Goal: Navigation & Orientation: Find specific page/section

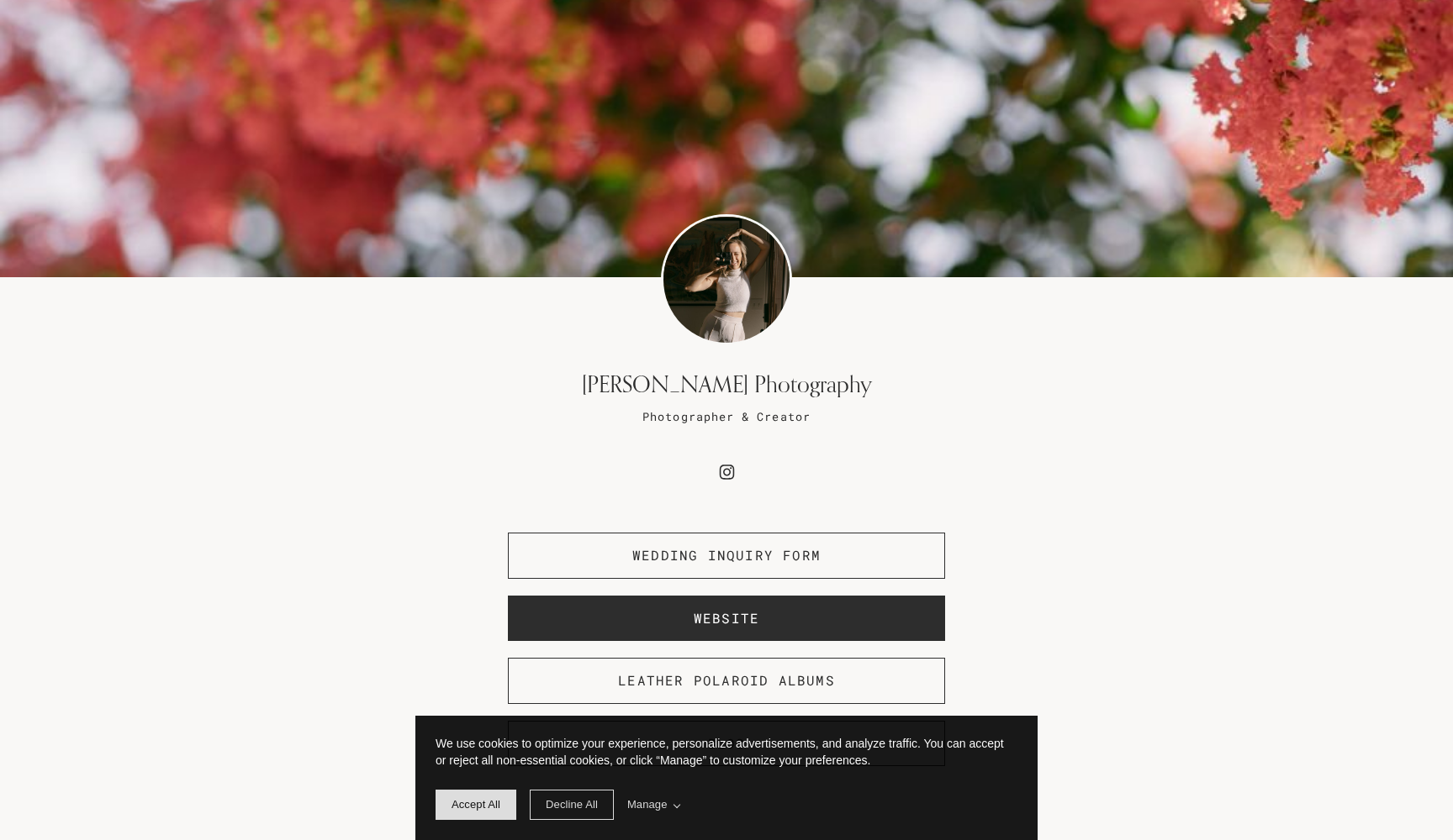
click at [724, 619] on span "Website" at bounding box center [726, 618] width 66 height 18
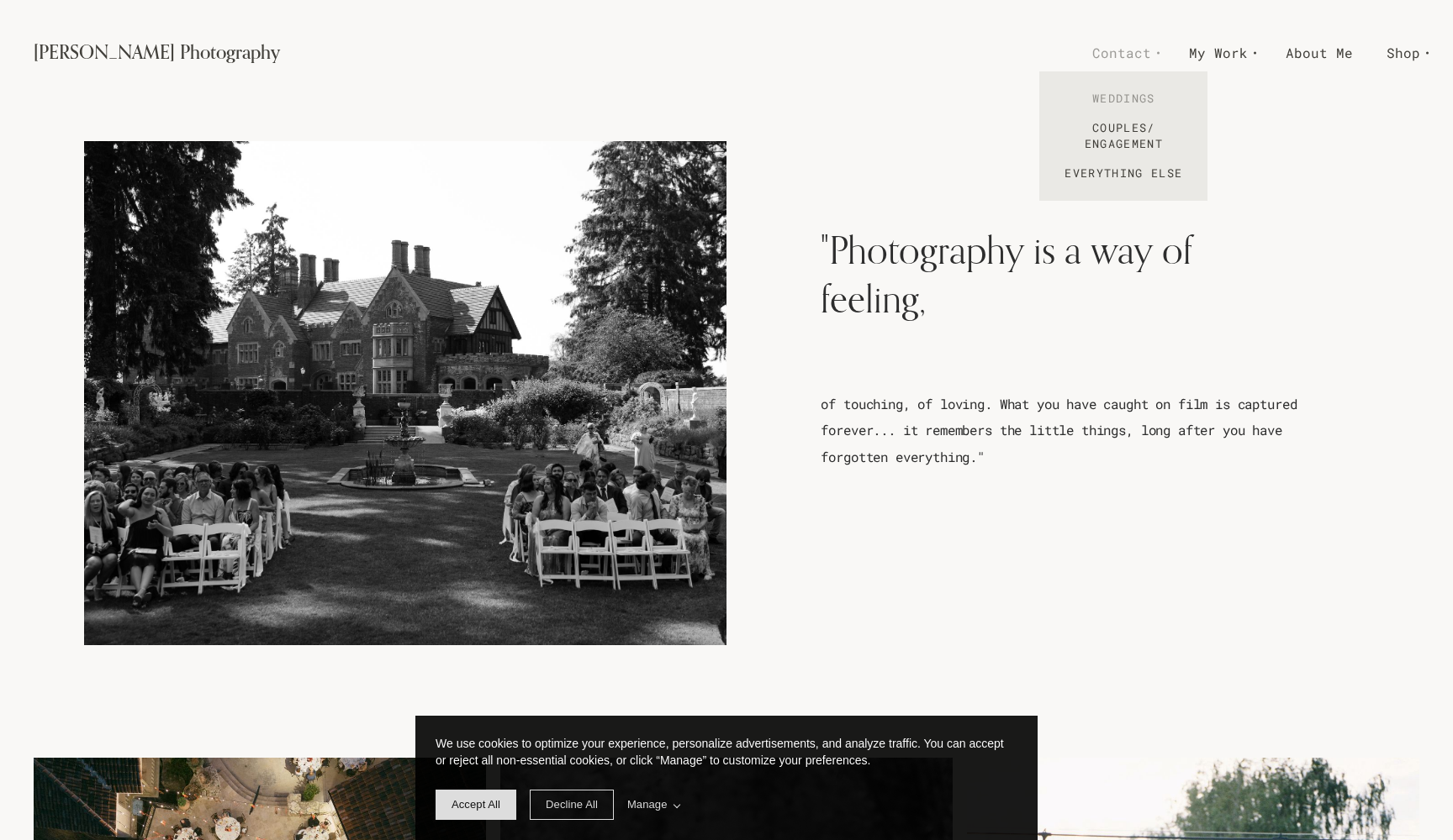
click at [1127, 98] on link "Weddings" at bounding box center [1124, 99] width 168 height 30
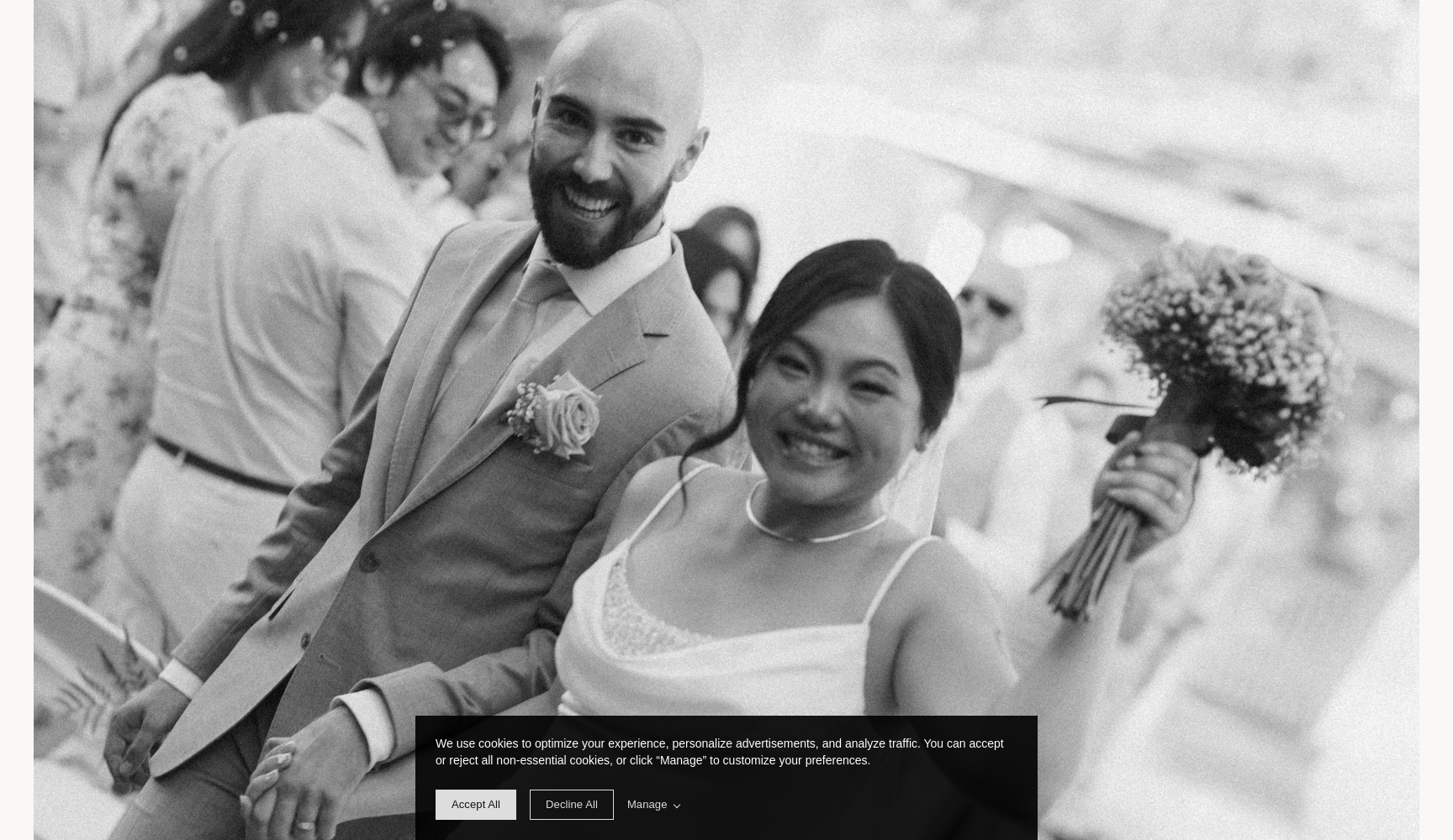
scroll to position [611, 0]
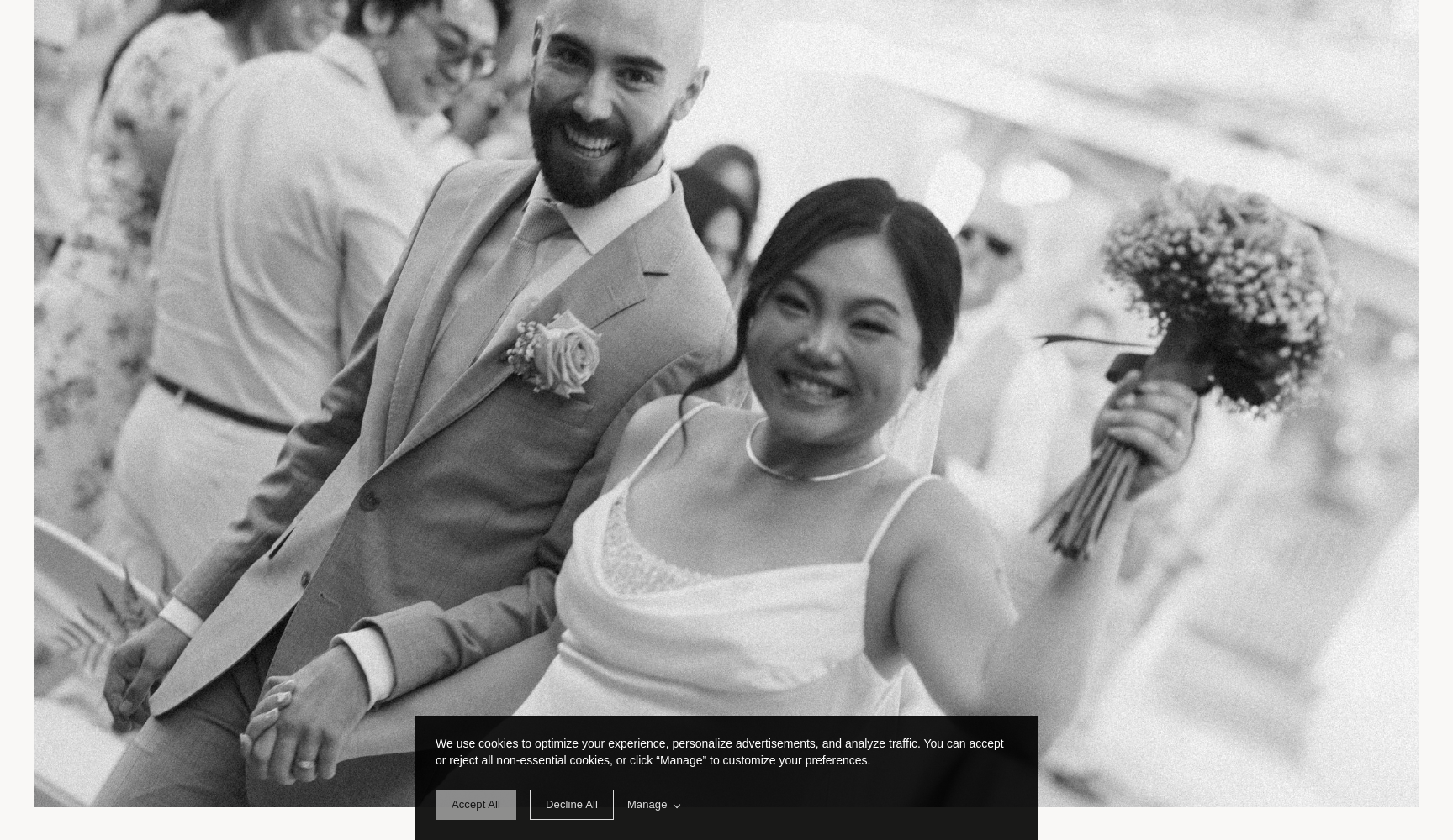
click at [476, 812] on span "Accept All" at bounding box center [476, 805] width 81 height 31
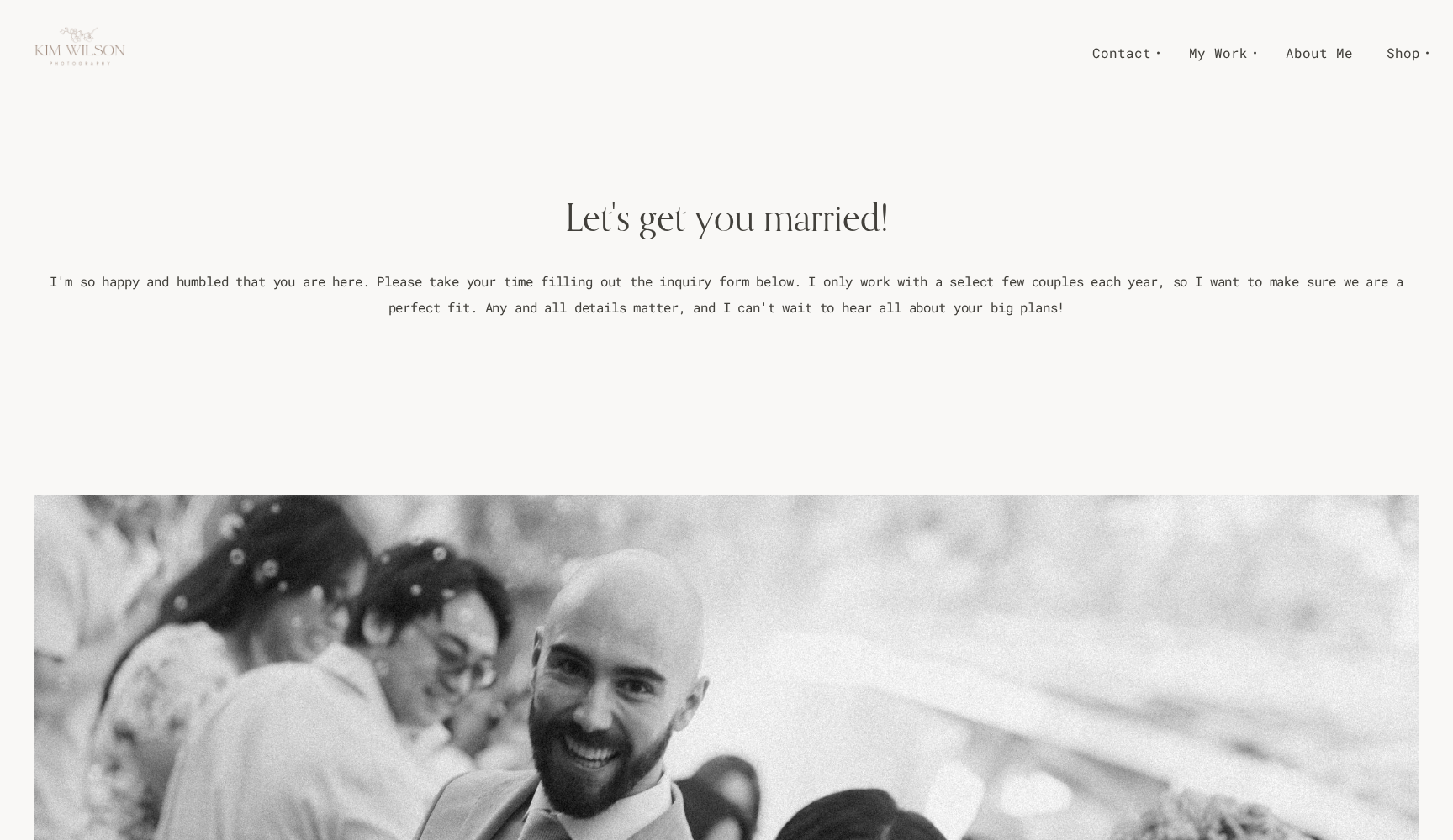
scroll to position [0, 0]
click at [1320, 50] on link "About Me" at bounding box center [1319, 52] width 101 height 30
